Goal: Task Accomplishment & Management: Manage account settings

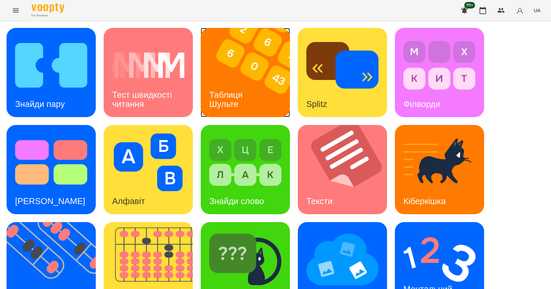
click at [251, 70] on img at bounding box center [249, 72] width 97 height 89
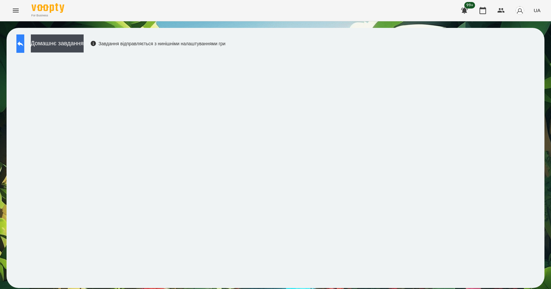
click at [24, 42] on icon at bounding box center [20, 44] width 8 height 8
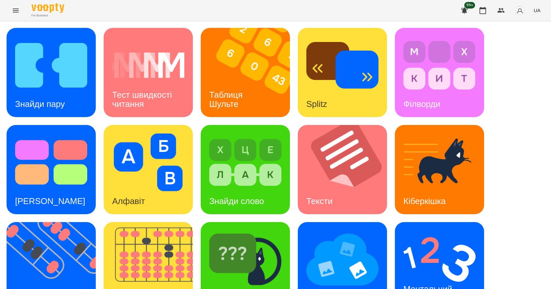
scroll to position [126, 0]
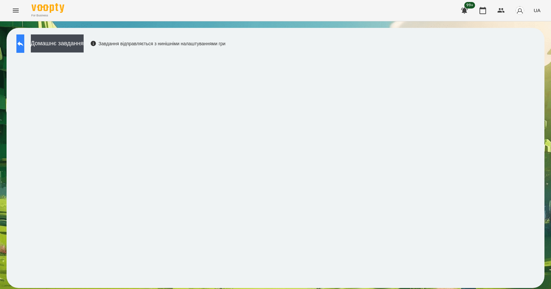
click at [23, 42] on icon at bounding box center [20, 43] width 6 height 5
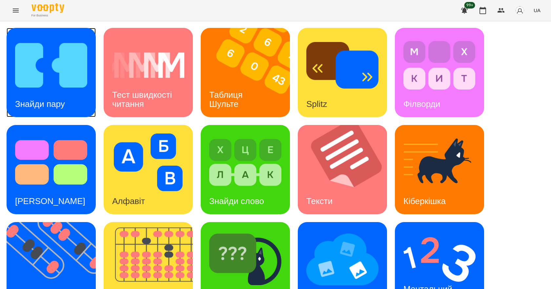
click at [23, 95] on div "Знайди пару" at bounding box center [40, 104] width 67 height 26
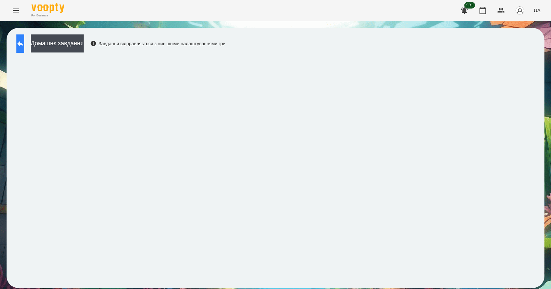
click at [17, 39] on button at bounding box center [20, 43] width 8 height 18
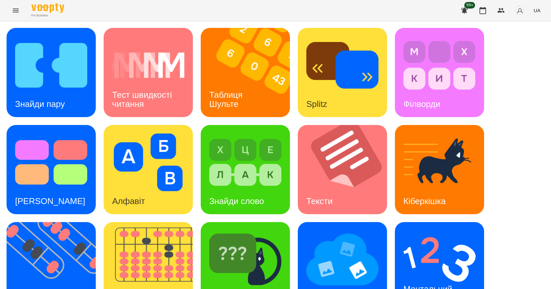
scroll to position [126, 0]
click at [424, 231] on img at bounding box center [439, 260] width 72 height 58
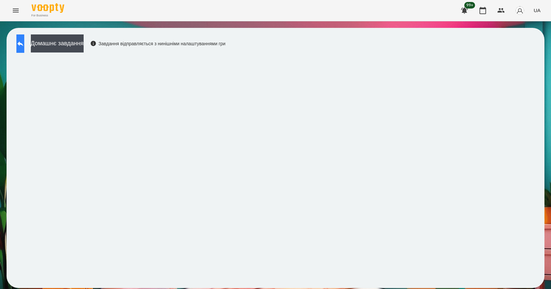
click at [24, 41] on icon at bounding box center [20, 44] width 8 height 8
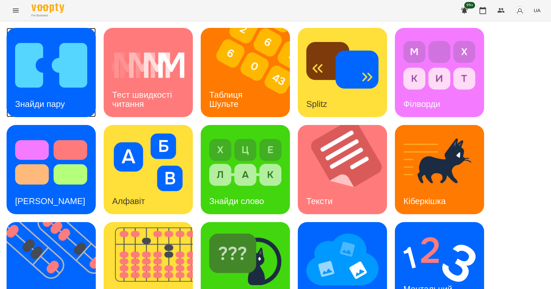
click at [45, 82] on img at bounding box center [51, 65] width 72 height 58
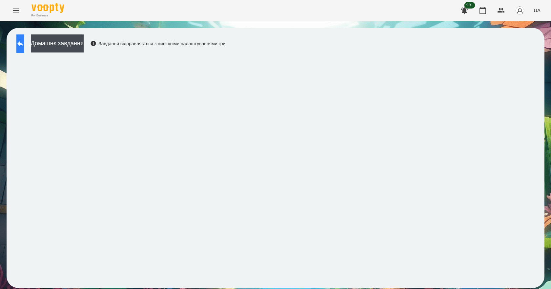
click at [24, 49] on button at bounding box center [20, 43] width 8 height 18
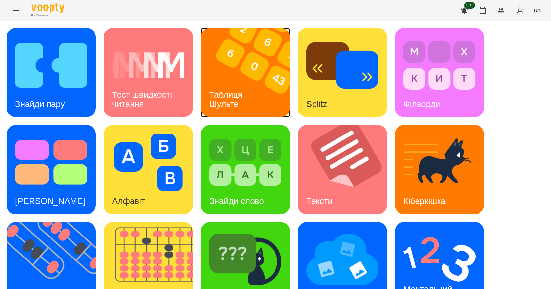
click at [261, 96] on img at bounding box center [249, 72] width 97 height 89
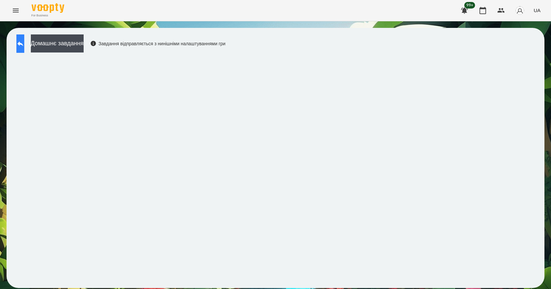
click at [21, 44] on button at bounding box center [20, 43] width 8 height 18
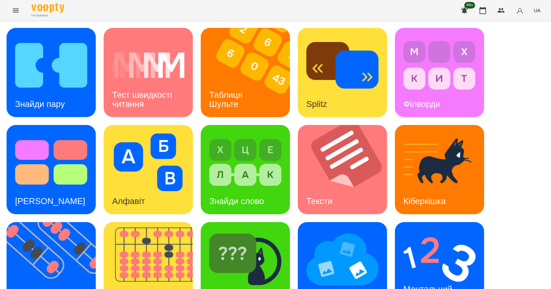
scroll to position [126, 0]
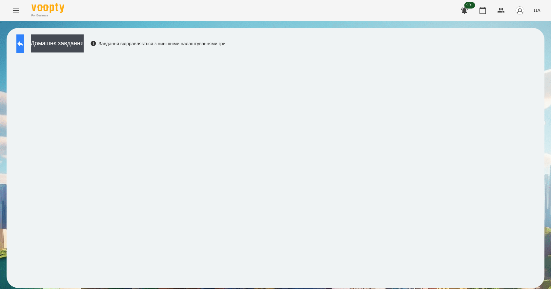
click at [23, 36] on button at bounding box center [20, 43] width 8 height 18
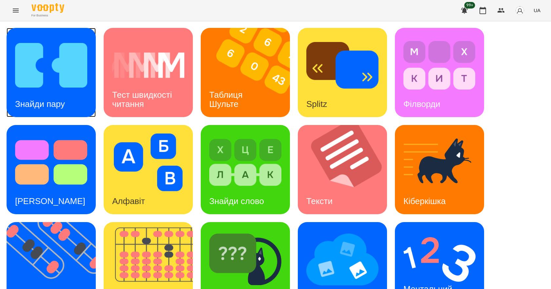
click at [51, 72] on img at bounding box center [51, 65] width 72 height 58
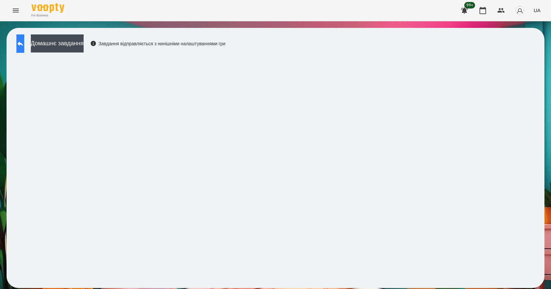
click at [24, 39] on button at bounding box center [20, 43] width 8 height 18
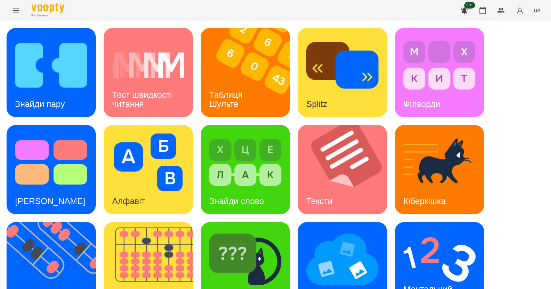
scroll to position [126, 0]
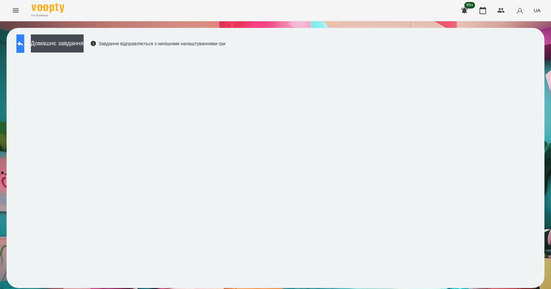
click at [23, 43] on icon at bounding box center [20, 43] width 6 height 5
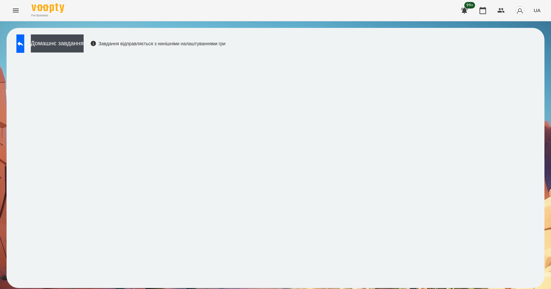
click at [22, 11] on button "Menu" at bounding box center [16, 11] width 16 height 16
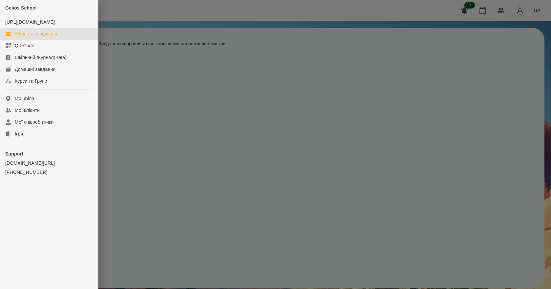
click at [40, 37] on div "Журнал відвідувань" at bounding box center [37, 33] width 44 height 7
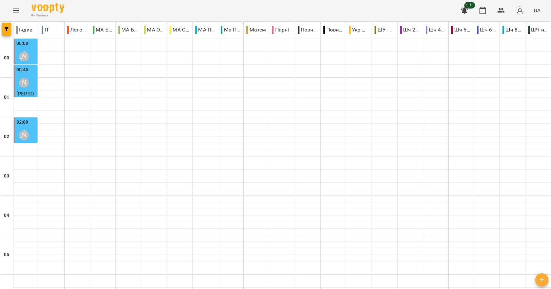
scroll to position [738, 0]
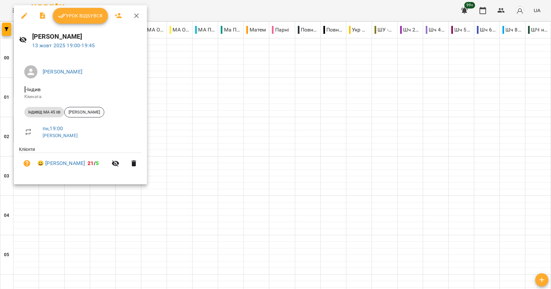
click at [79, 19] on span "Урок відбувся" at bounding box center [80, 16] width 45 height 8
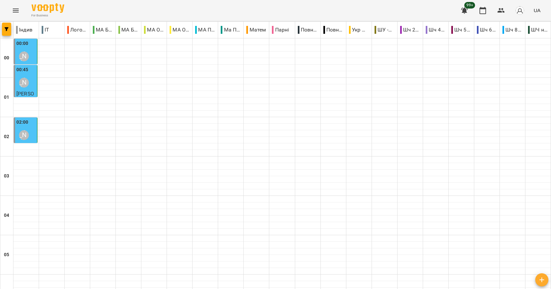
scroll to position [721, 0]
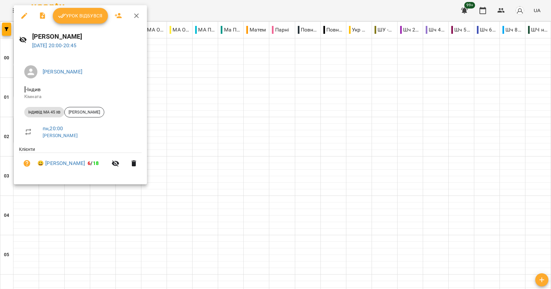
click at [341, 100] on div at bounding box center [275, 144] width 551 height 289
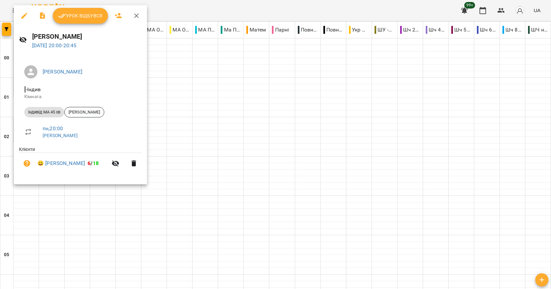
click at [211, 89] on div at bounding box center [275, 144] width 551 height 289
